Goal: Entertainment & Leisure: Consume media (video, audio)

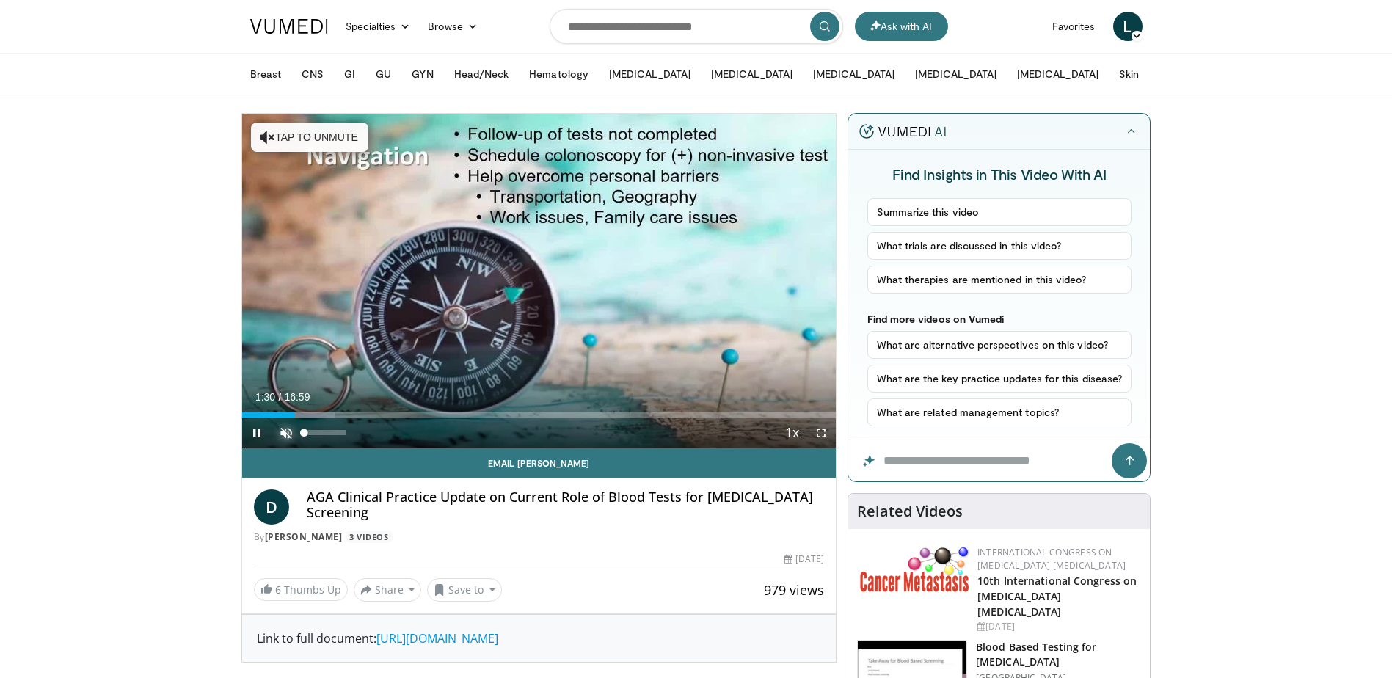
click at [284, 435] on span "Video Player" at bounding box center [286, 432] width 29 height 29
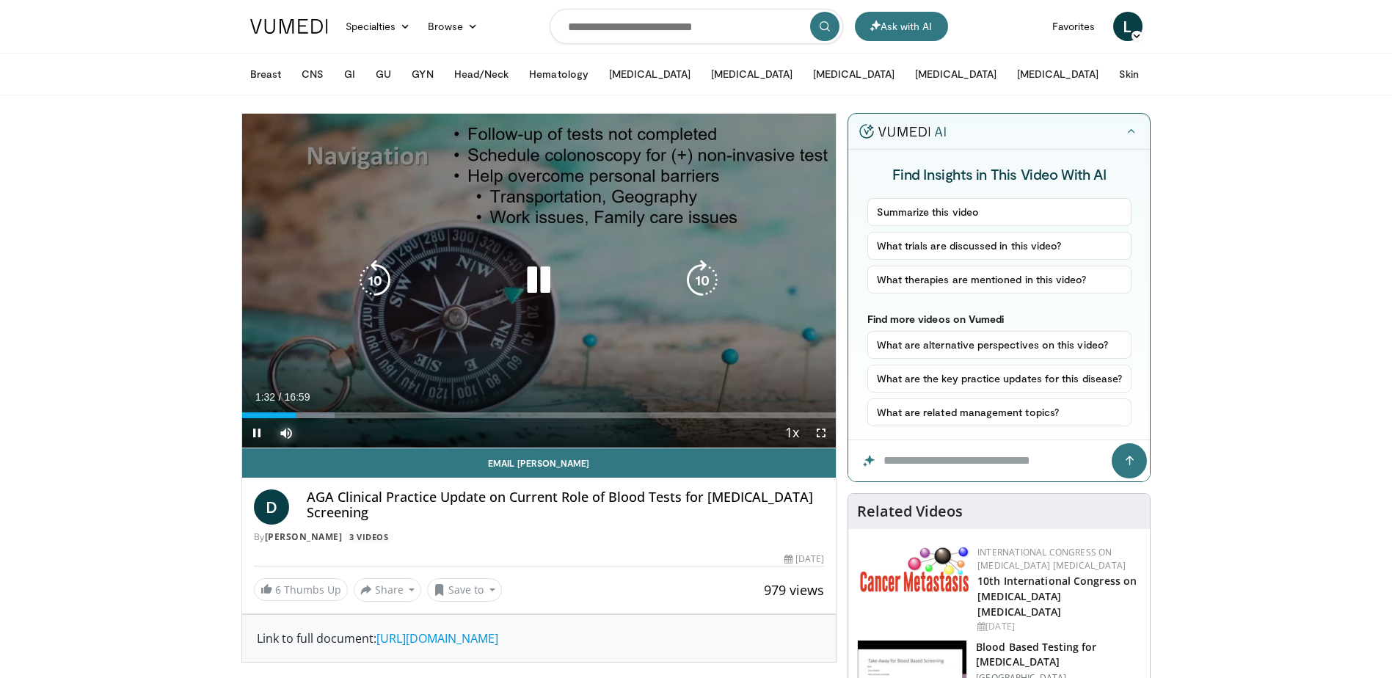
drag, startPoint x: 295, startPoint y: 419, endPoint x: 247, endPoint y: 422, distance: 48.5
click at [247, 422] on div "Current Time 1:32 / Duration 16:59 Pause Skip Backward Skip Forward Mute 0% Loa…" at bounding box center [539, 432] width 595 height 29
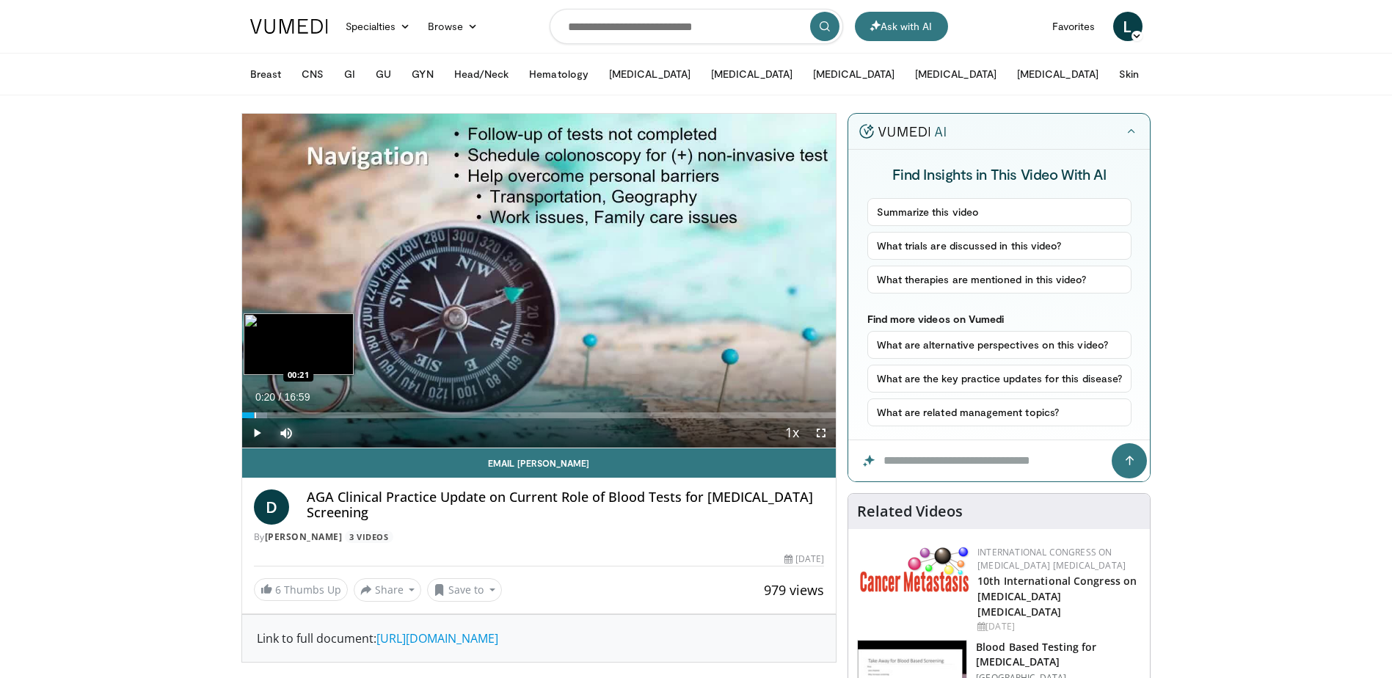
click at [255, 416] on div "Progress Bar" at bounding box center [255, 416] width 1 height 6
click at [244, 416] on div "Progress Bar" at bounding box center [244, 416] width 1 height 6
drag, startPoint x: 260, startPoint y: 432, endPoint x: 222, endPoint y: 385, distance: 61.1
click at [260, 432] on span "Video Player" at bounding box center [256, 432] width 29 height 29
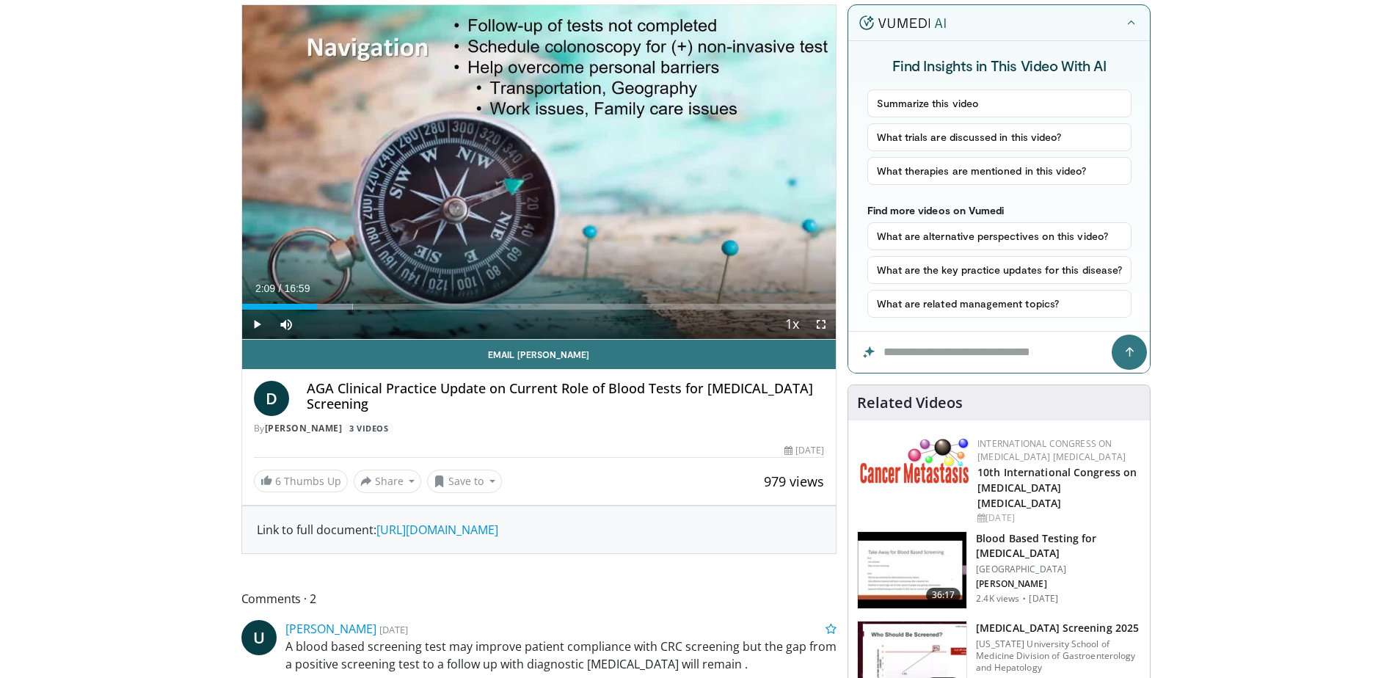
scroll to position [147, 0]
